Goal: Navigation & Orientation: Understand site structure

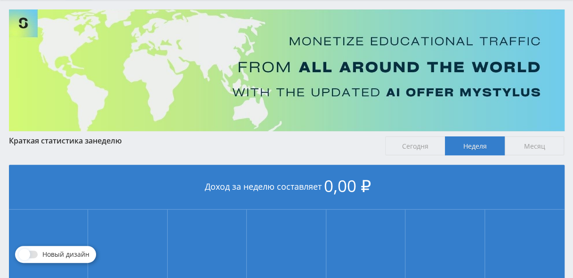
scroll to position [63, 0]
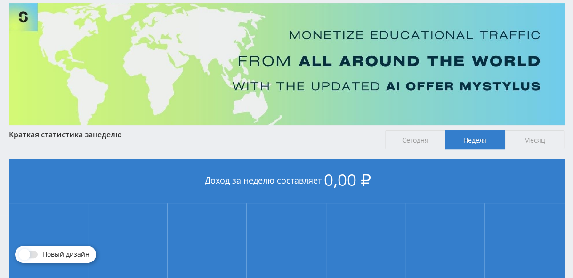
click at [417, 141] on span "Сегодня" at bounding box center [415, 139] width 60 height 19
click at [0, 0] on input "Сегодня" at bounding box center [0, 0] width 0 height 0
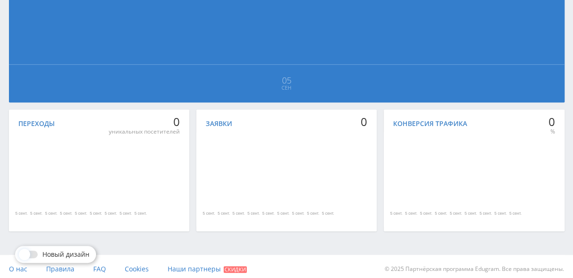
scroll to position [282, 0]
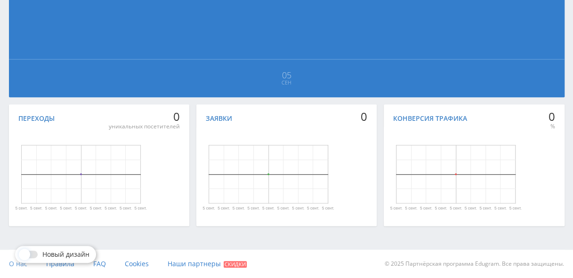
click at [15, 267] on span "О нас" at bounding box center [18, 263] width 18 height 9
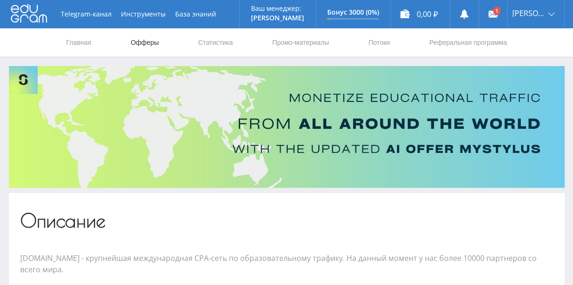
click at [146, 43] on link "Офферы" at bounding box center [145, 42] width 30 height 28
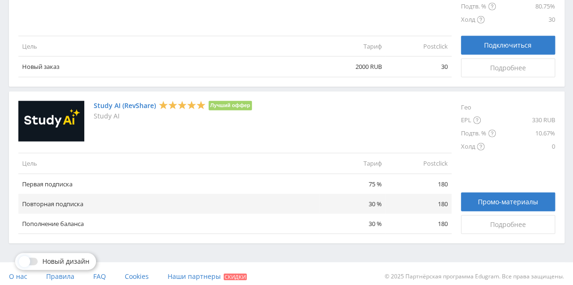
scroll to position [1174, 0]
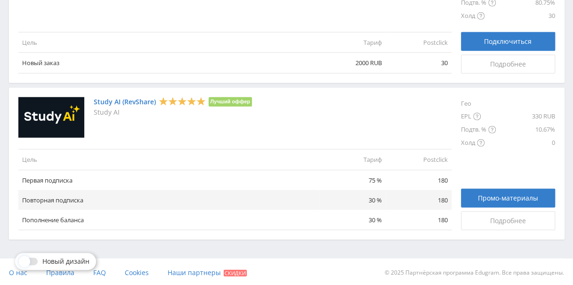
click at [51, 117] on img at bounding box center [51, 117] width 66 height 41
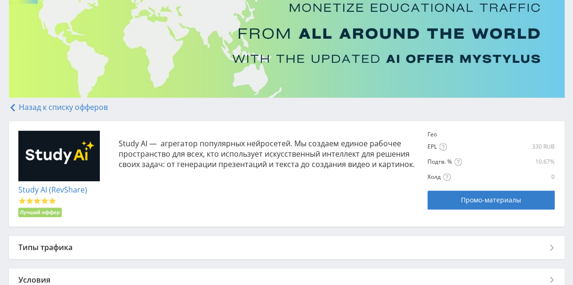
scroll to position [90, 0]
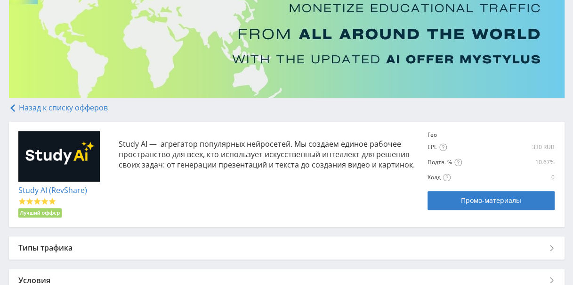
click at [50, 158] on img at bounding box center [59, 156] width 82 height 51
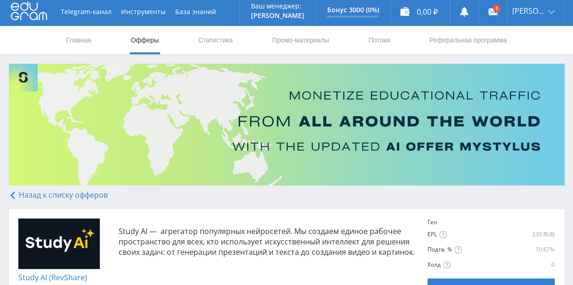
scroll to position [0, 0]
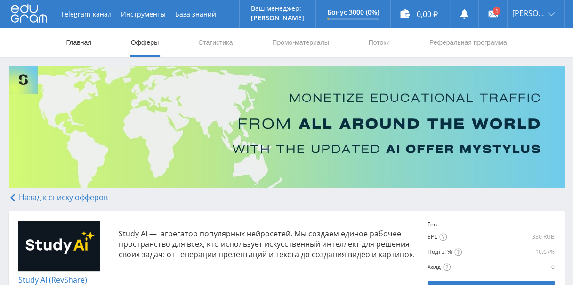
click at [77, 41] on link "Главная" at bounding box center [78, 42] width 27 height 28
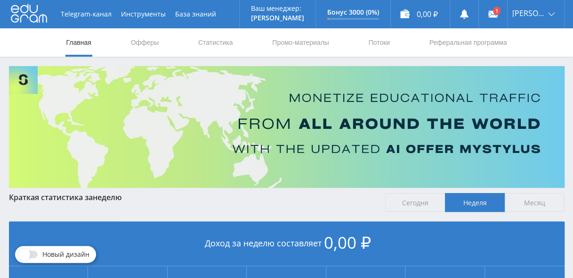
click at [52, 256] on span "Новый дизайн" at bounding box center [65, 254] width 47 height 8
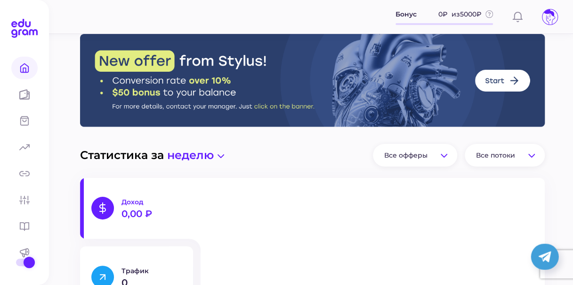
click at [494, 82] on img at bounding box center [312, 80] width 465 height 93
click at [508, 81] on img at bounding box center [312, 80] width 465 height 93
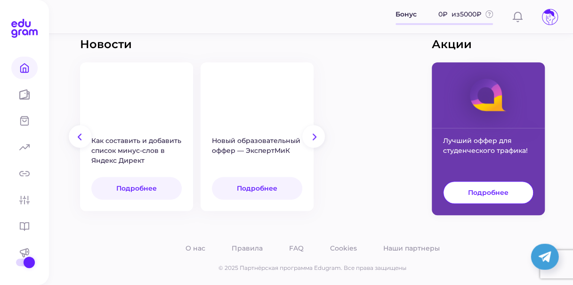
scroll to position [371, 0]
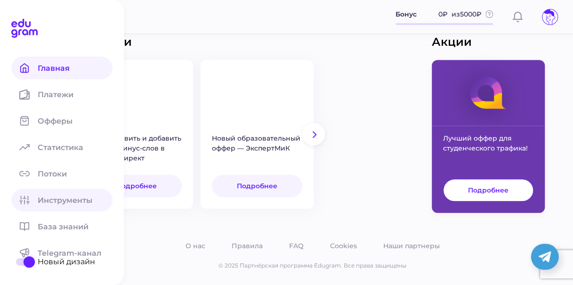
click at [32, 202] on span at bounding box center [24, 199] width 26 height 23
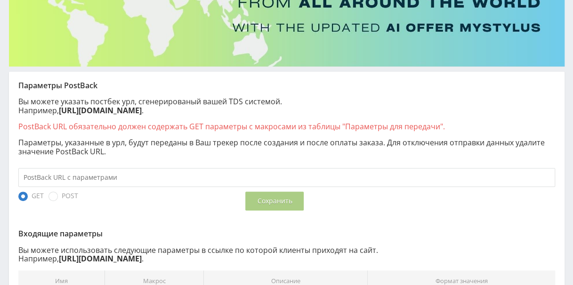
scroll to position [141, 0]
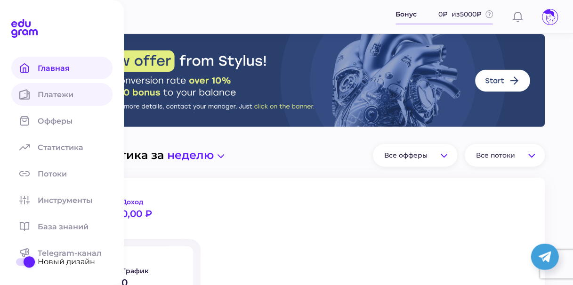
click at [54, 97] on span "Платежи" at bounding box center [61, 94] width 47 height 9
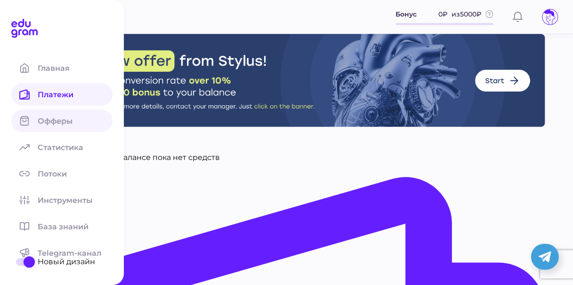
click at [55, 123] on span "Офферы" at bounding box center [61, 120] width 46 height 9
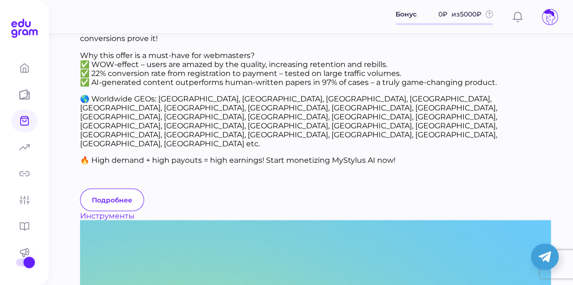
scroll to position [848, 0]
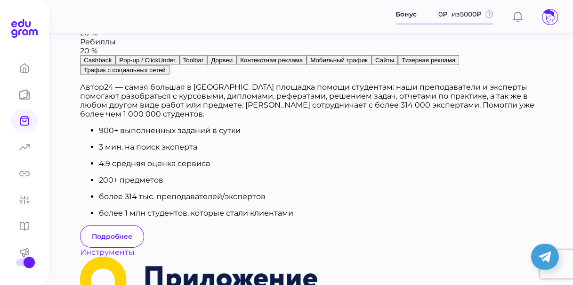
scroll to position [1351, 0]
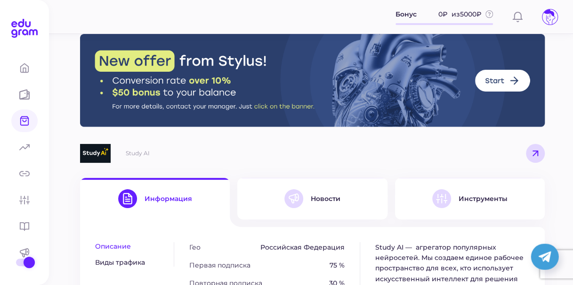
click at [564, 197] on div "Study AI Информация Новости Инструменты Гео Российская Федерация Первая подписк…" at bounding box center [313, 271] width 522 height 474
click at [562, 189] on div "Study AI Информация Новости Инструменты Гео Российская Федерация Первая подписк…" at bounding box center [313, 271] width 522 height 474
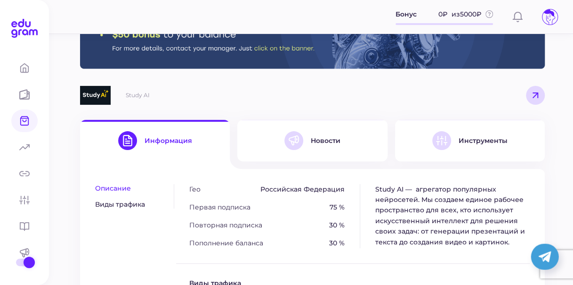
scroll to position [49, 0]
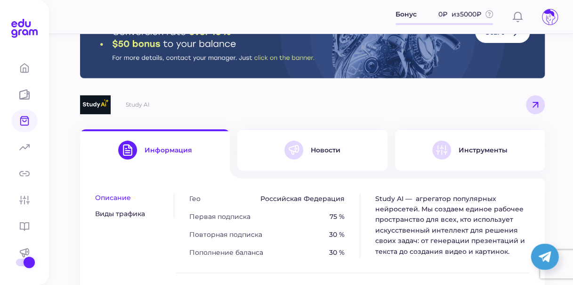
click at [461, 154] on div "Инструменты" at bounding box center [470, 149] width 75 height 19
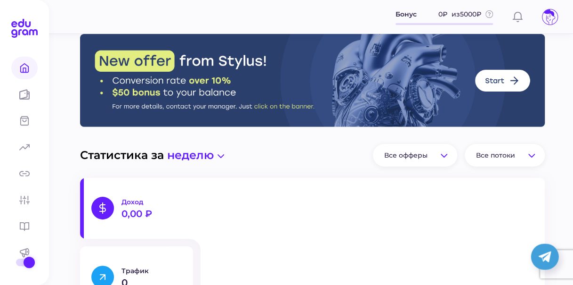
click at [549, 16] on icon at bounding box center [550, 16] width 15 height 15
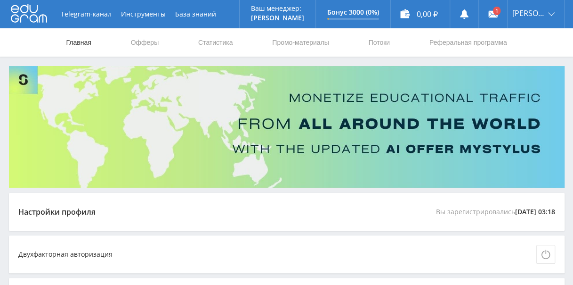
click at [75, 43] on link "Главная" at bounding box center [78, 42] width 27 height 28
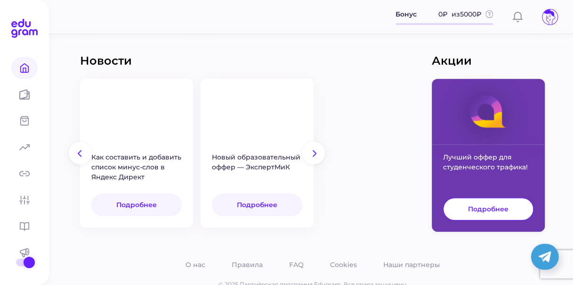
scroll to position [371, 0]
